Goal: Task Accomplishment & Management: Complete application form

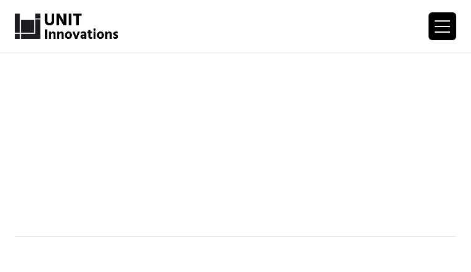
type input "ZAHmMnmxgHhLR"
type input "[EMAIL_ADDRESS][DOMAIN_NAME]"
type input "8236735006"
type input "vinudjjsrLv"
type input "bBrhiLrZiwC"
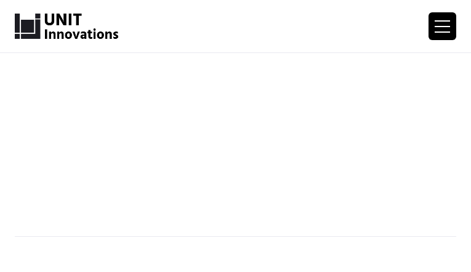
type input "Please wait..."
